Goal: Navigation & Orientation: Find specific page/section

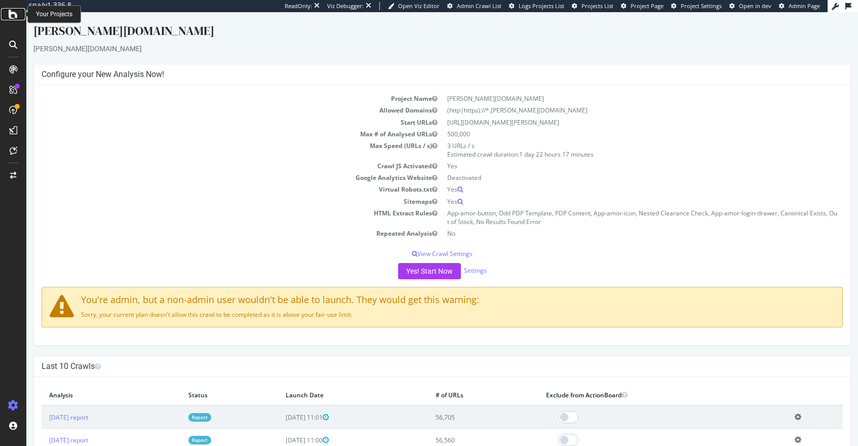
click at [11, 16] on icon at bounding box center [13, 14] width 9 height 12
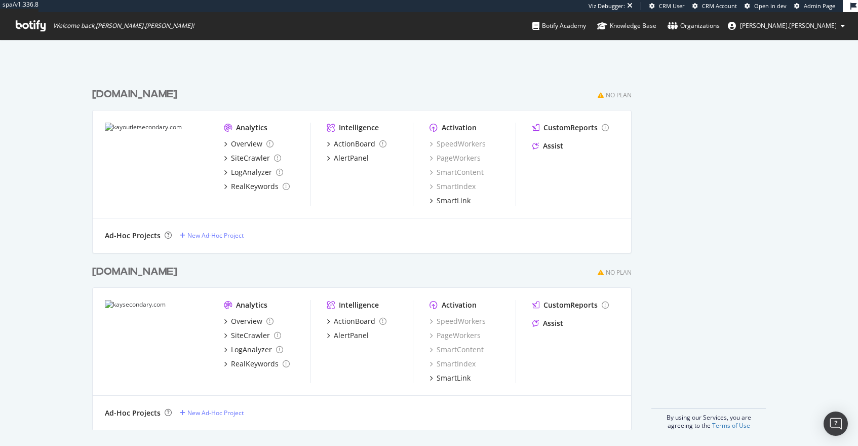
scroll to position [632, 0]
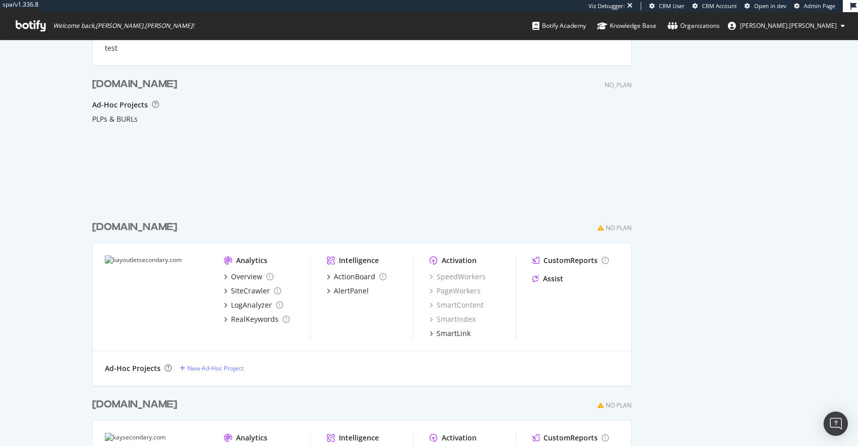
click at [112, 106] on div "Ad-Hoc Projects" at bounding box center [120, 105] width 56 height 10
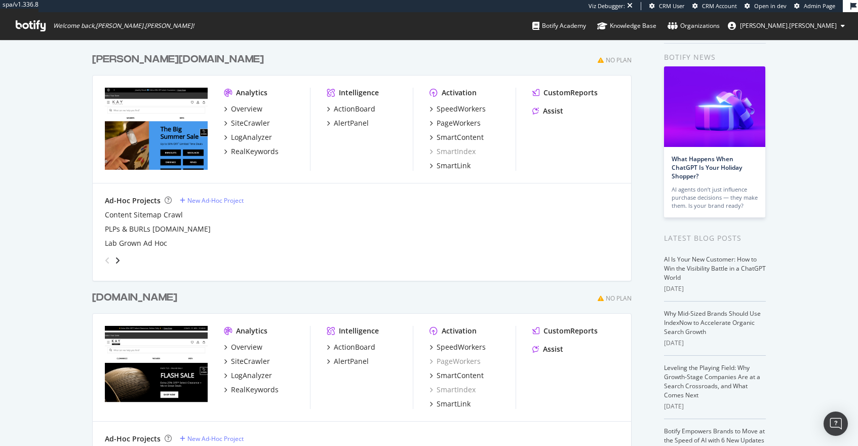
scroll to position [0, 0]
